Goal: Check status: Check status

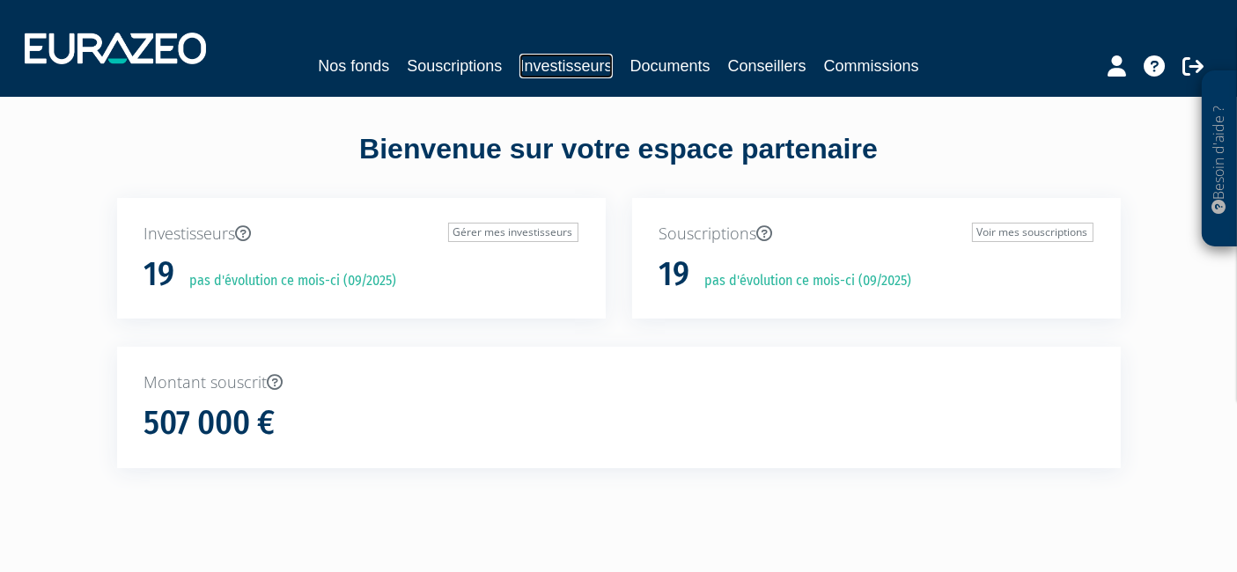
click at [593, 67] on link "Investisseurs" at bounding box center [565, 66] width 92 height 25
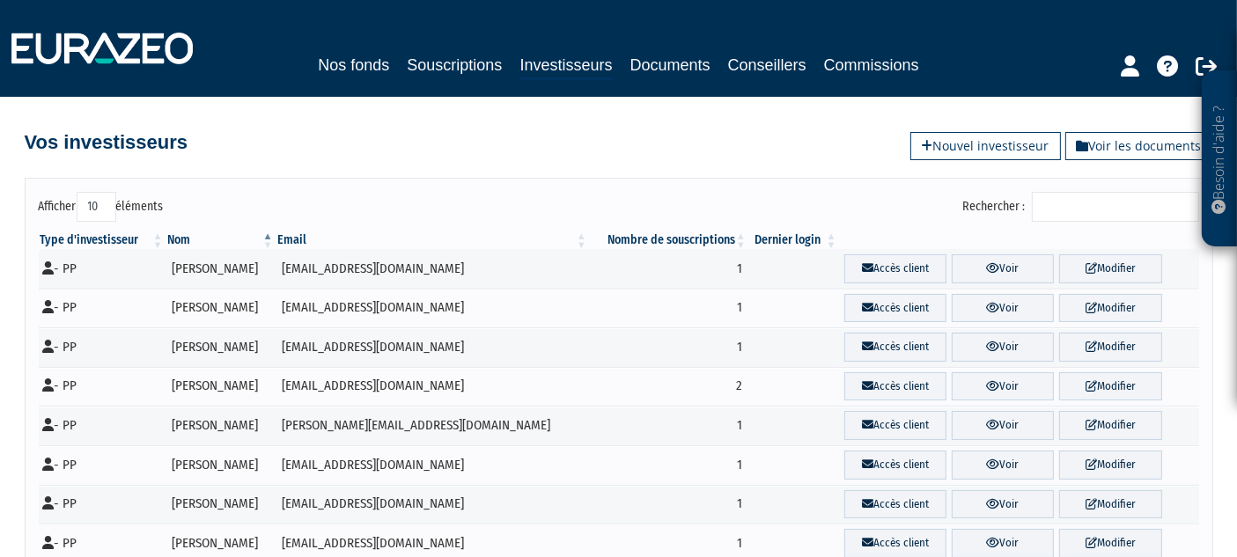
click at [92, 199] on select "10 25 50 100" at bounding box center [97, 207] width 40 height 30
select select "100"
click at [79, 192] on select "10 25 50 100" at bounding box center [97, 207] width 40 height 30
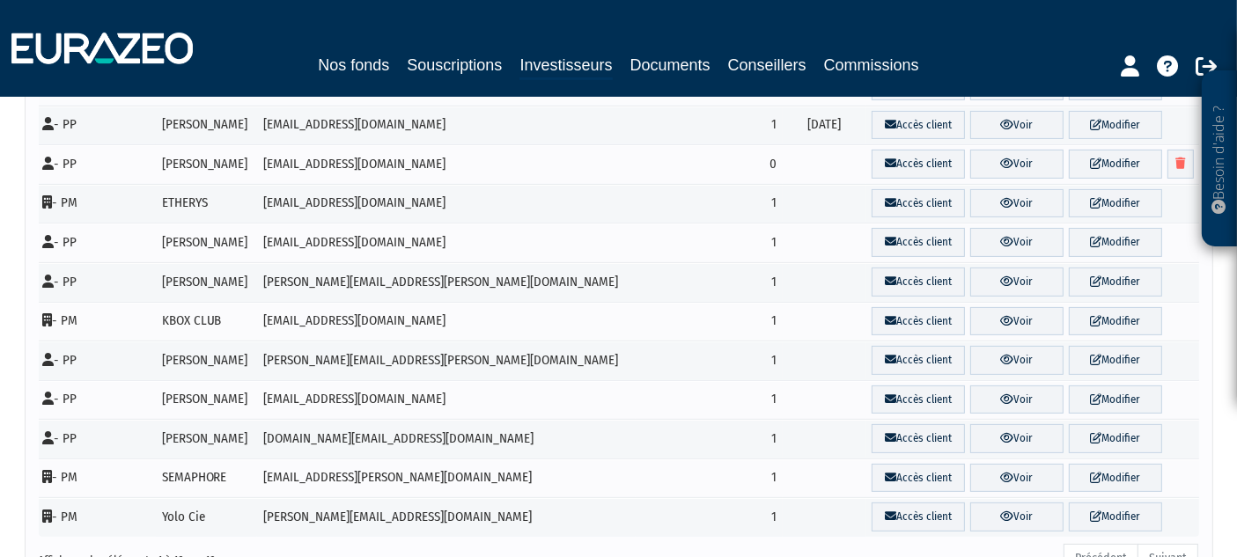
scroll to position [489, 0]
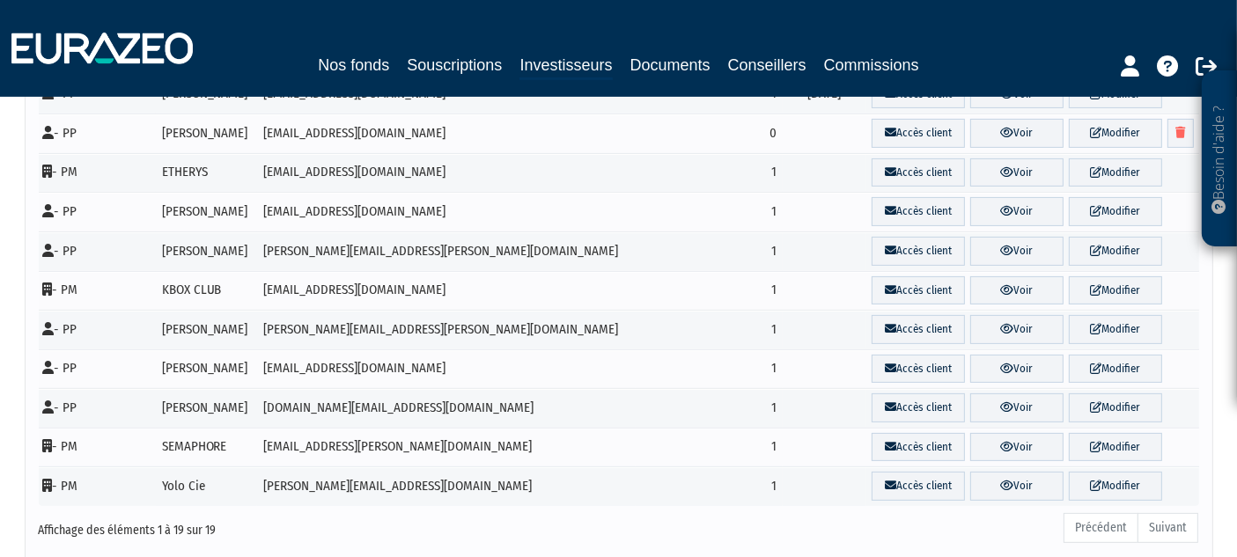
click at [1000, 355] on link "Voir" at bounding box center [1016, 369] width 93 height 29
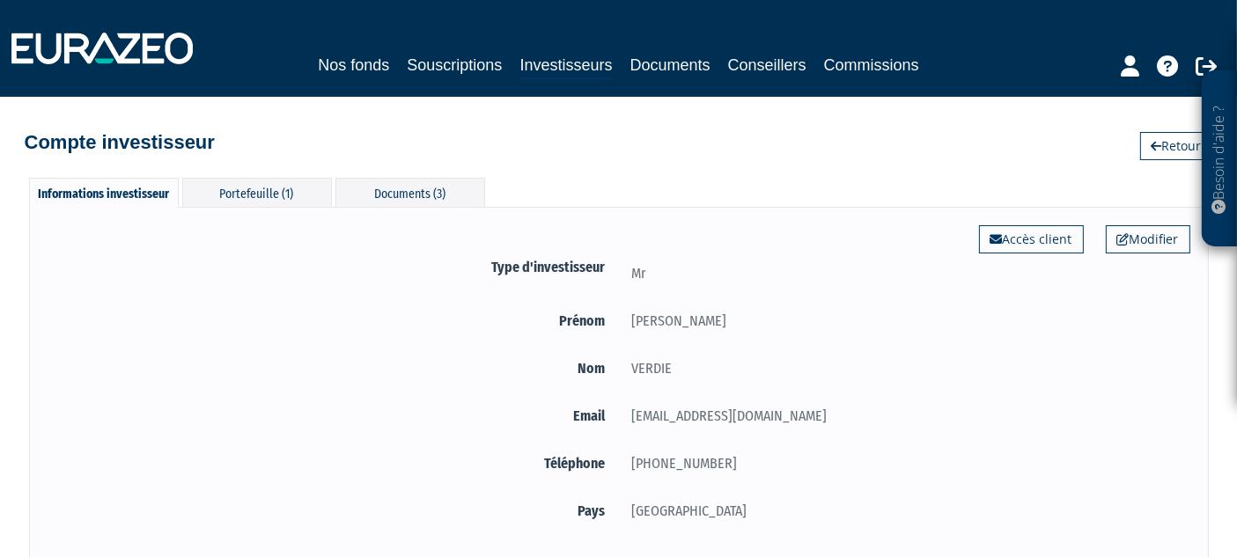
click at [269, 180] on div "Portefeuille (1)" at bounding box center [257, 192] width 150 height 29
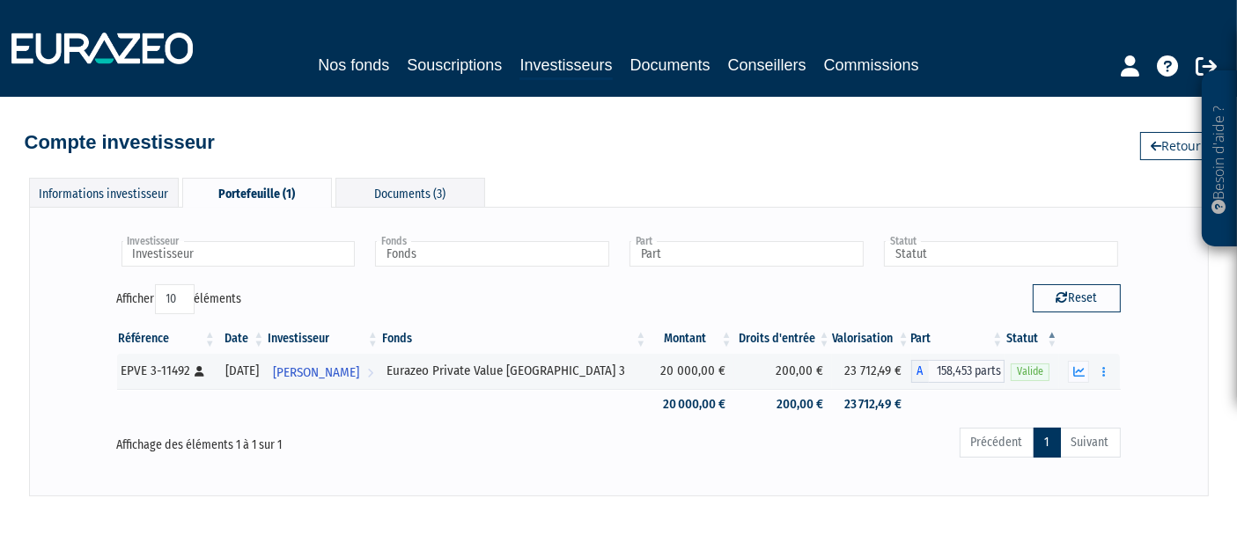
click at [1086, 366] on button "button" at bounding box center [1078, 372] width 21 height 22
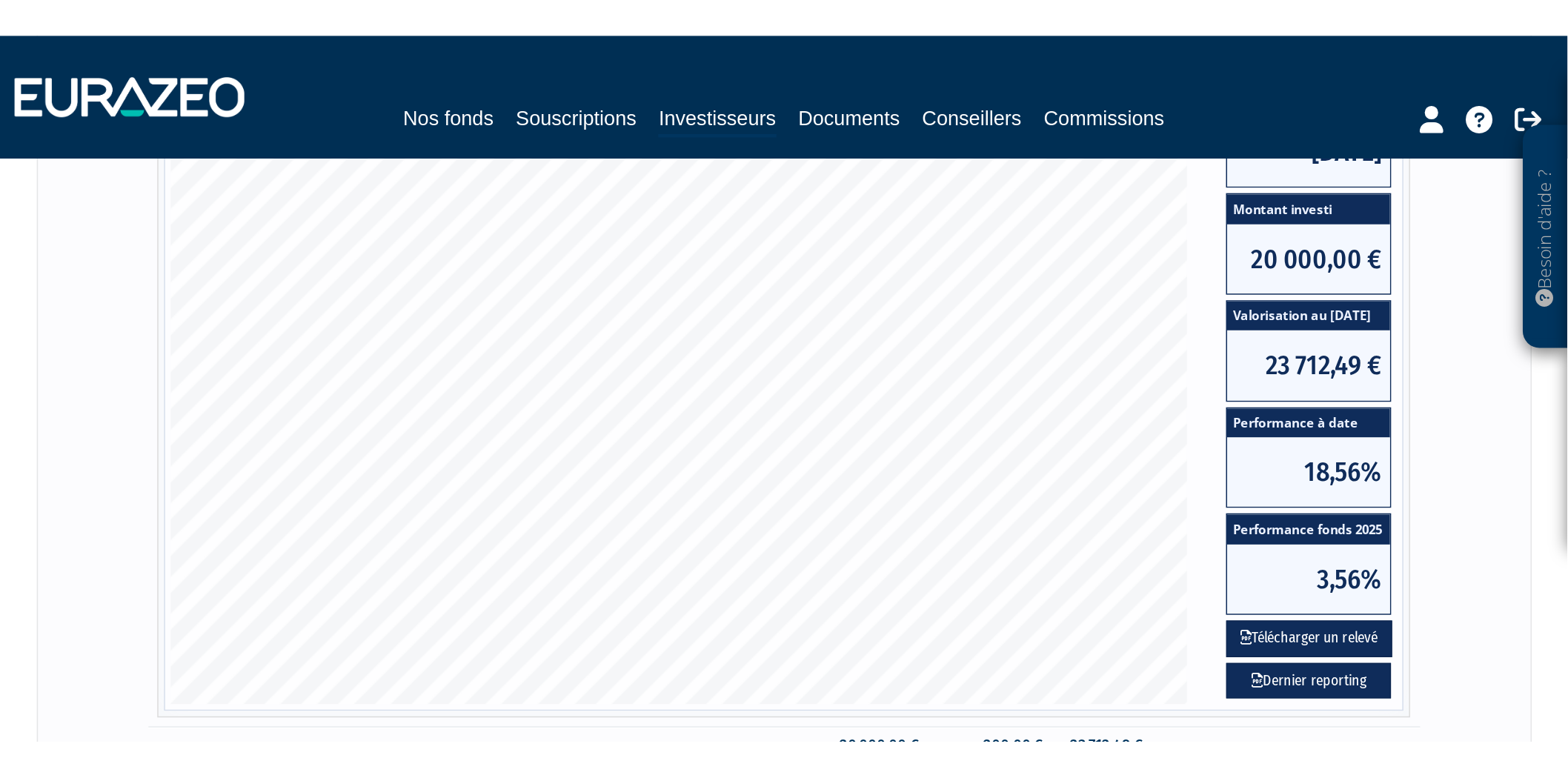
scroll to position [208, 0]
